Goal: Task Accomplishment & Management: Use online tool/utility

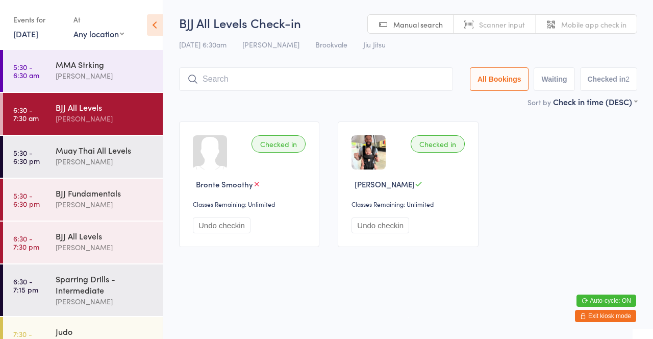
click at [219, 82] on input "search" at bounding box center [316, 78] width 274 height 23
click at [314, 76] on input "search" at bounding box center [316, 78] width 274 height 23
click at [400, 82] on input "search" at bounding box center [316, 78] width 274 height 23
click at [99, 160] on div "[PERSON_NAME]" at bounding box center [105, 162] width 98 height 12
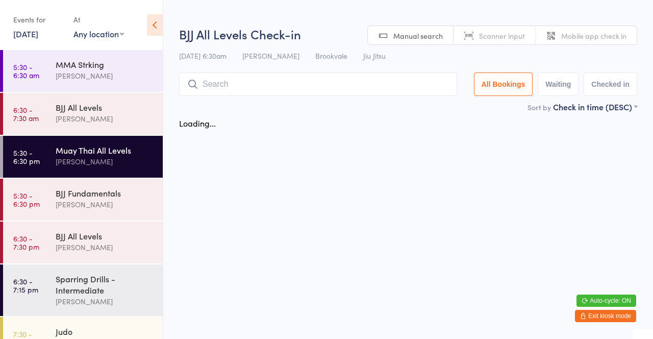
click at [55, 165] on link "5:30 - 6:30 pm Muay Thai All Levels [PERSON_NAME]" at bounding box center [83, 157] width 160 height 42
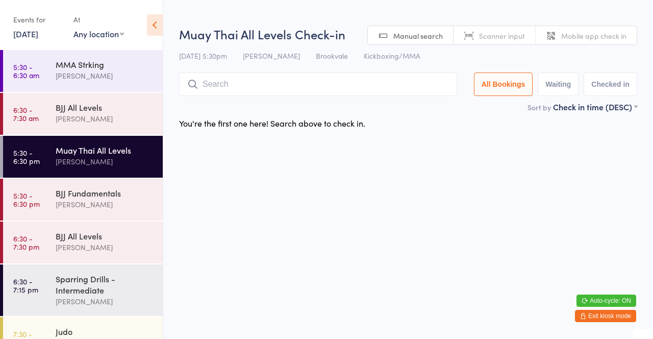
click at [77, 120] on div "[PERSON_NAME]" at bounding box center [105, 119] width 98 height 12
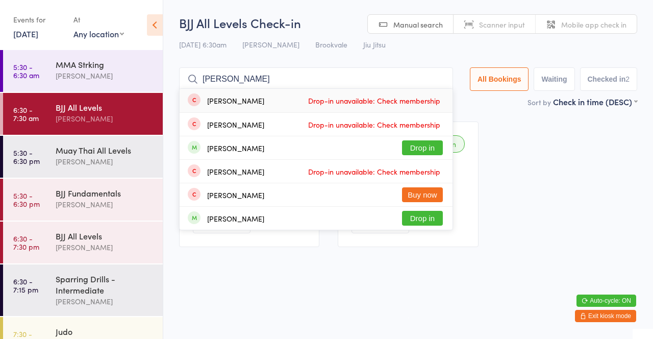
type input "[PERSON_NAME]"
click at [263, 151] on div "[PERSON_NAME]" at bounding box center [235, 148] width 57 height 8
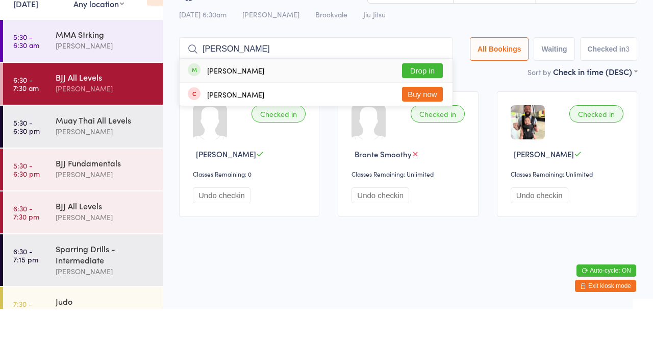
type input "[PERSON_NAME]"
click at [426, 96] on button "Drop in" at bounding box center [422, 100] width 41 height 15
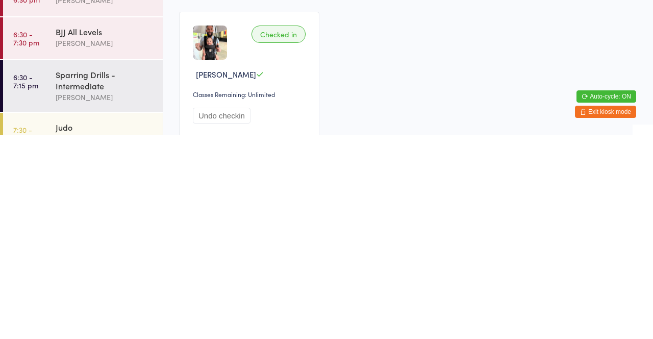
scroll to position [57, 0]
